Goal: Book appointment/travel/reservation

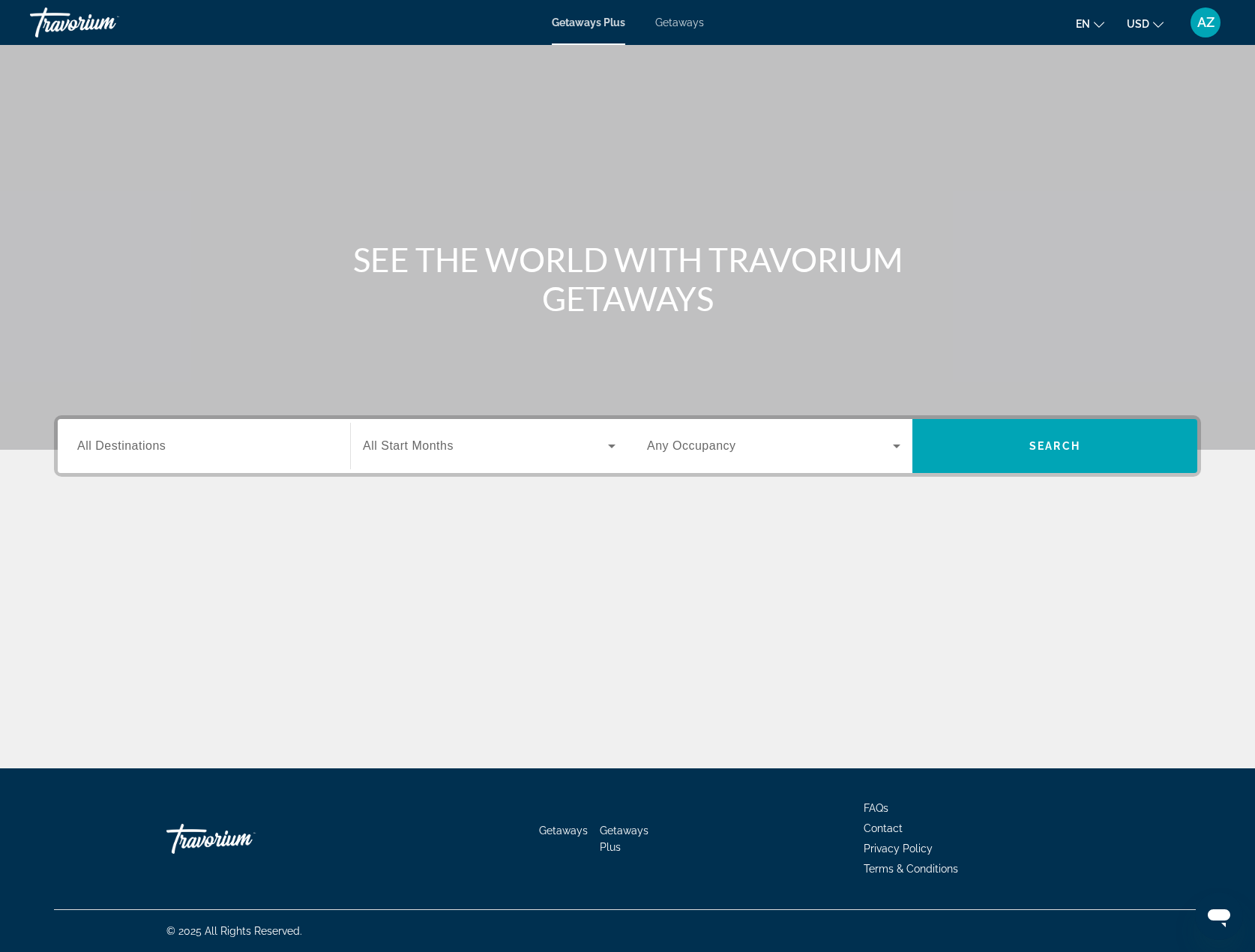
click at [671, 26] on span "Getaways" at bounding box center [680, 23] width 48 height 12
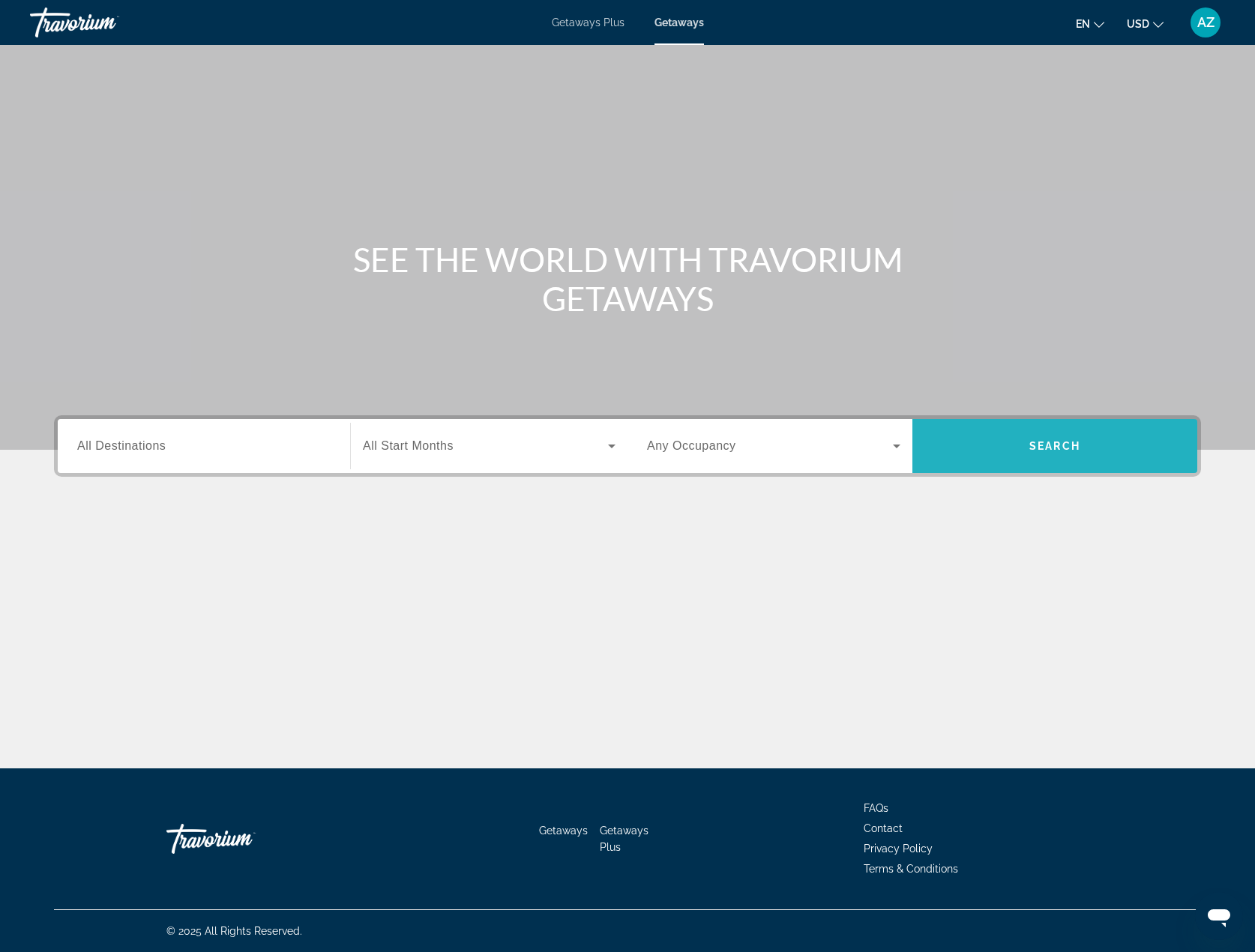
click at [1103, 454] on span "Search widget" at bounding box center [1055, 446] width 285 height 36
